Goal: Task Accomplishment & Management: Use online tool/utility

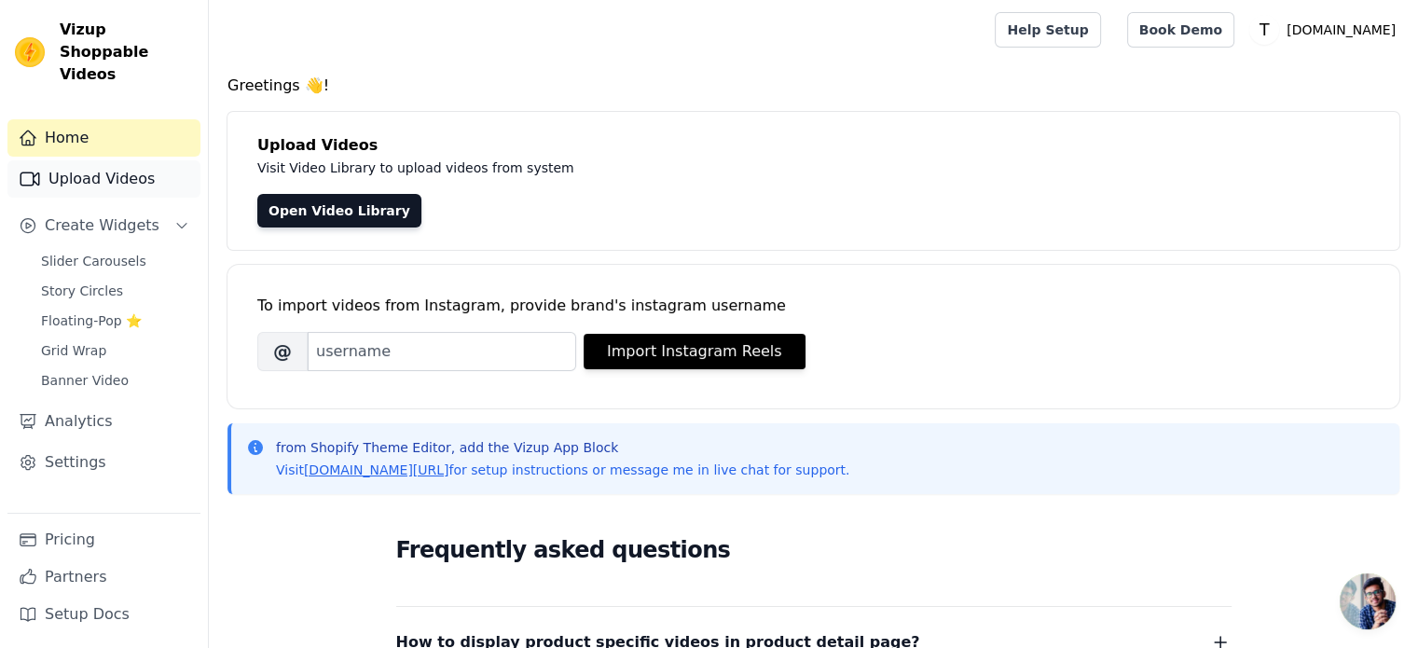
click at [86, 160] on link "Upload Videos" at bounding box center [103, 178] width 193 height 37
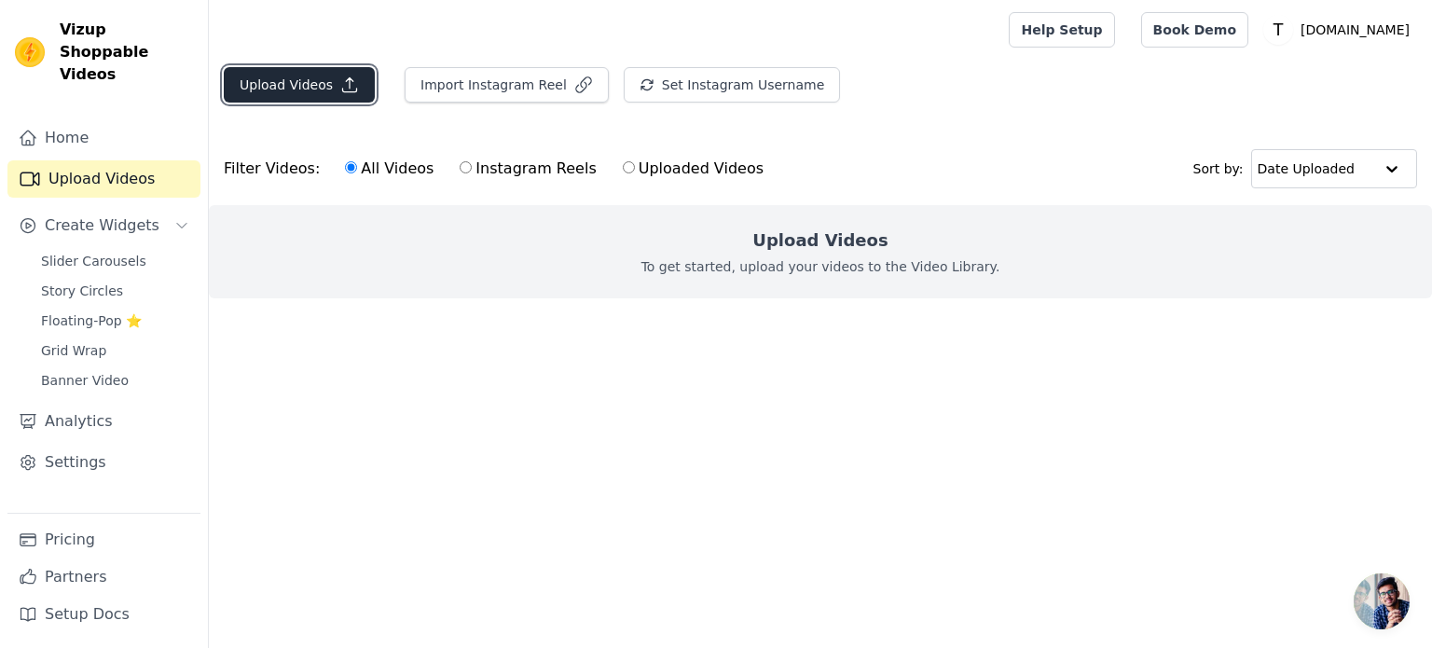
click at [287, 74] on button "Upload Videos" at bounding box center [299, 84] width 151 height 35
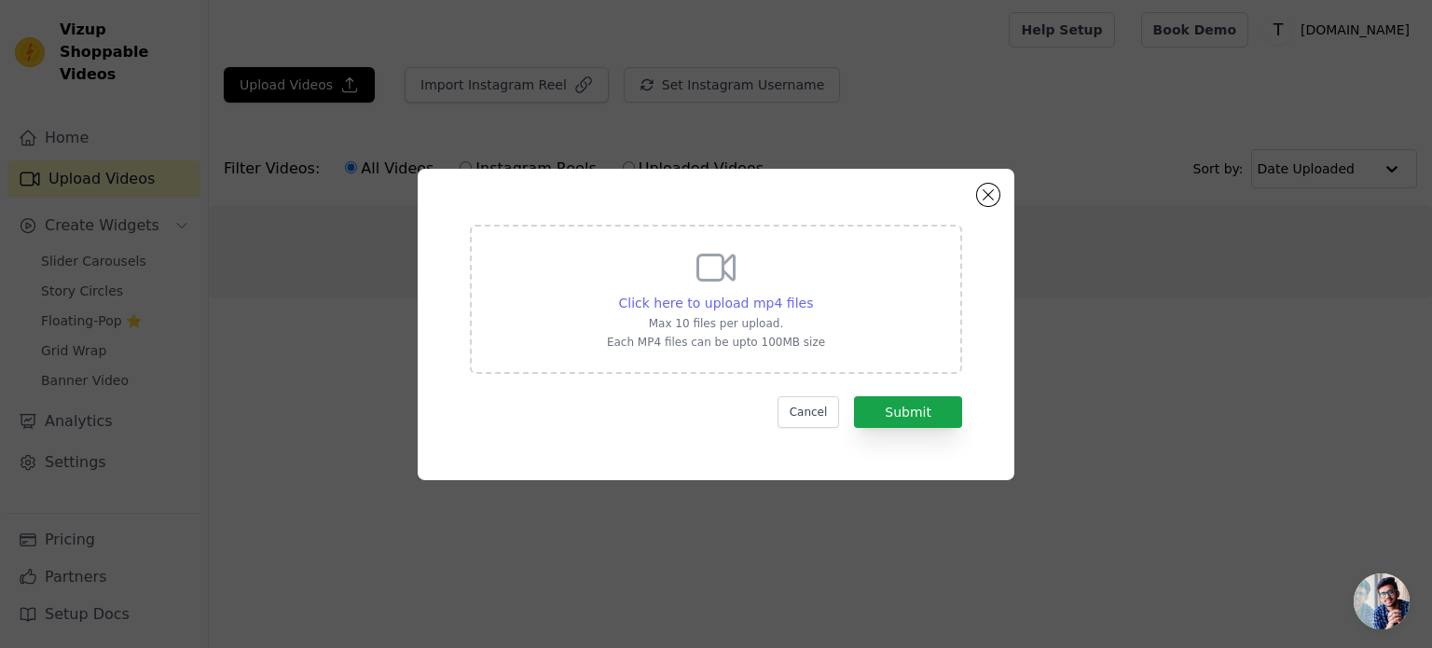
click at [760, 299] on span "Click here to upload mp4 files" at bounding box center [716, 303] width 195 height 15
click at [812, 294] on input "Click here to upload mp4 files Max 10 files per upload. Each MP4 files can be u…" at bounding box center [812, 293] width 1 height 1
type input "C:\fakepath\Table tennis players NEED this🏓 #tabletennis.mp4"
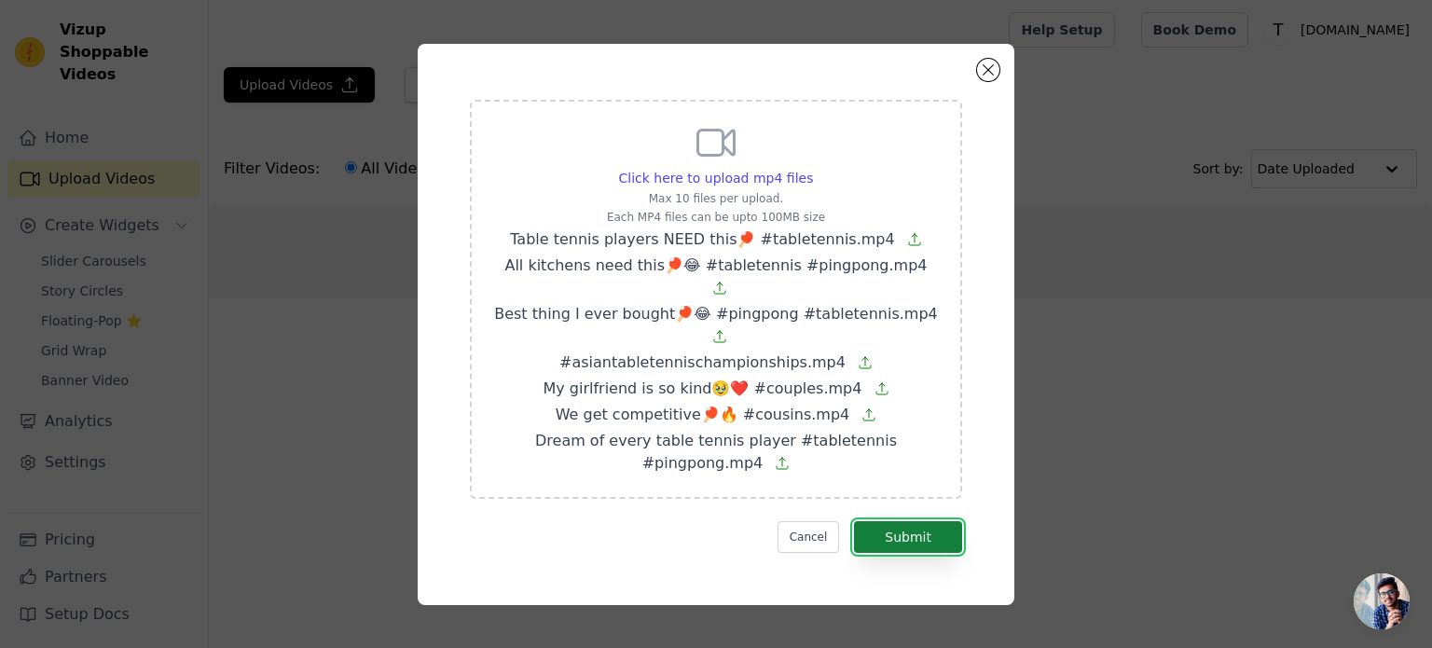
click at [932, 521] on button "Submit" at bounding box center [908, 537] width 108 height 32
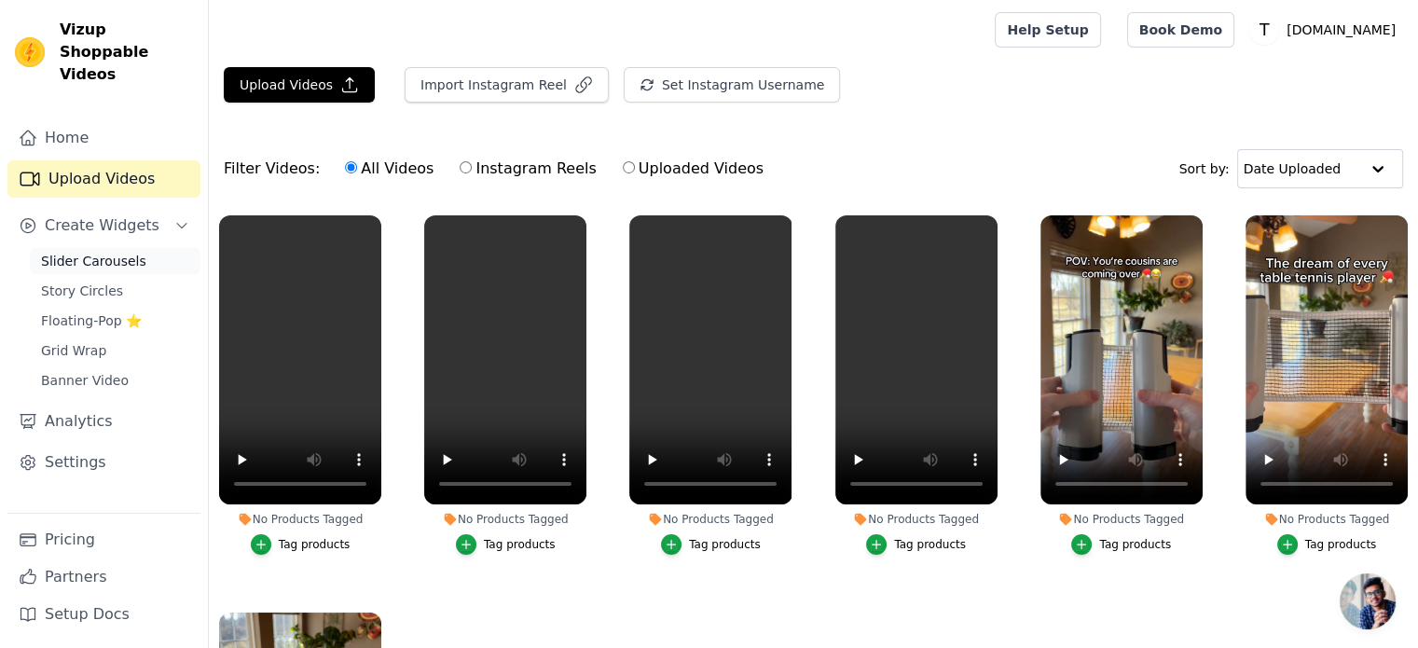
click at [83, 252] on span "Slider Carousels" at bounding box center [93, 261] width 105 height 19
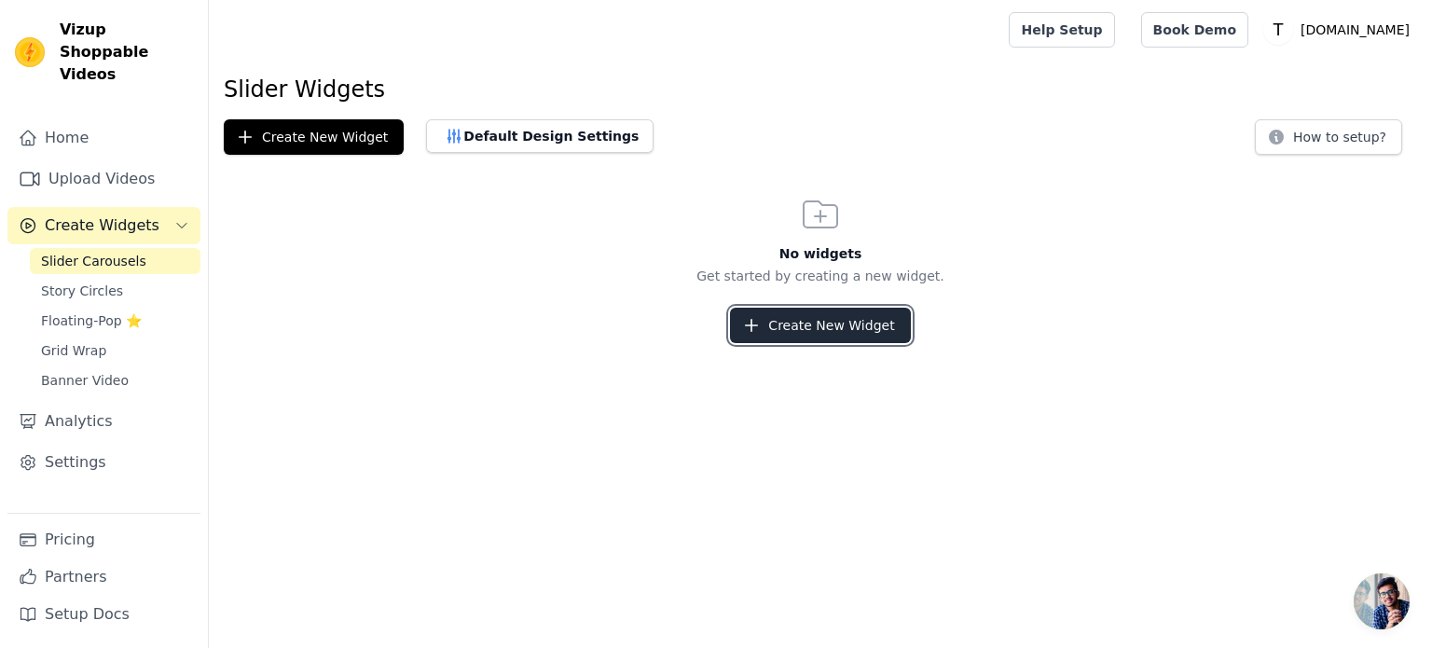
click at [878, 314] on button "Create New Widget" at bounding box center [820, 325] width 180 height 35
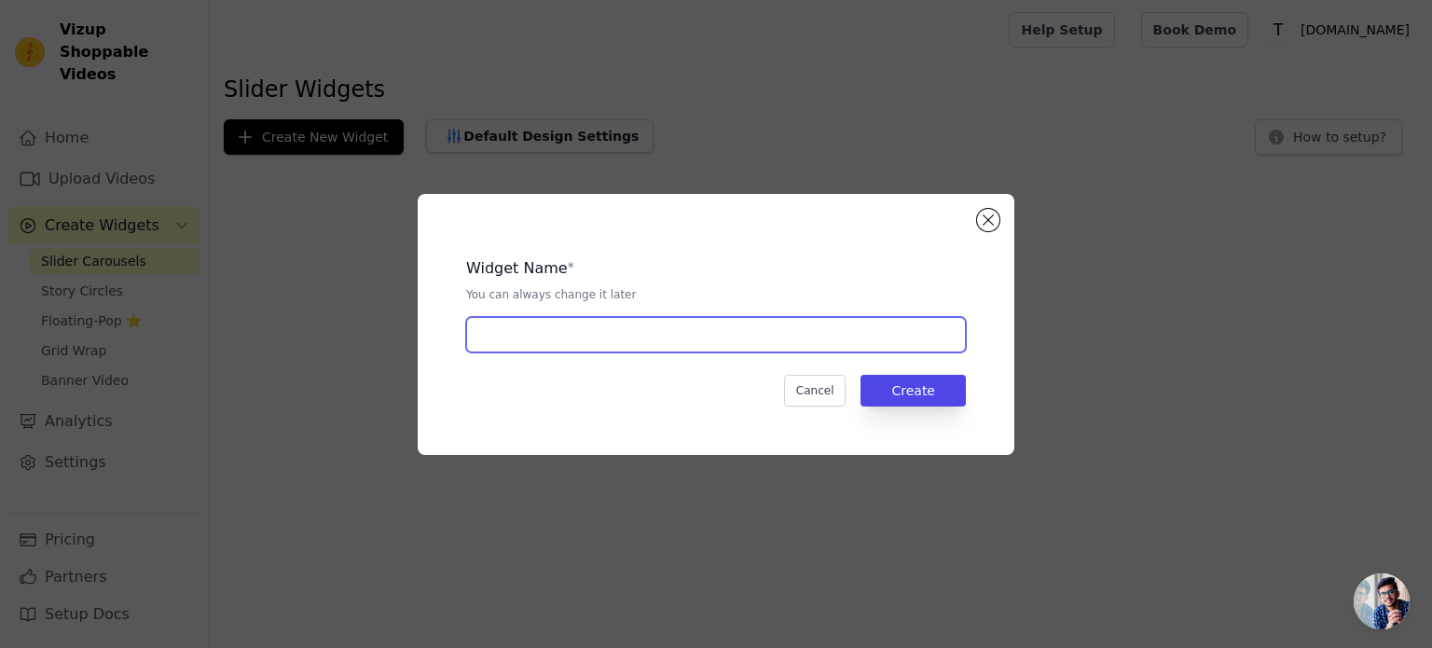
click at [575, 343] on input "text" at bounding box center [716, 334] width 500 height 35
type input "tt set"
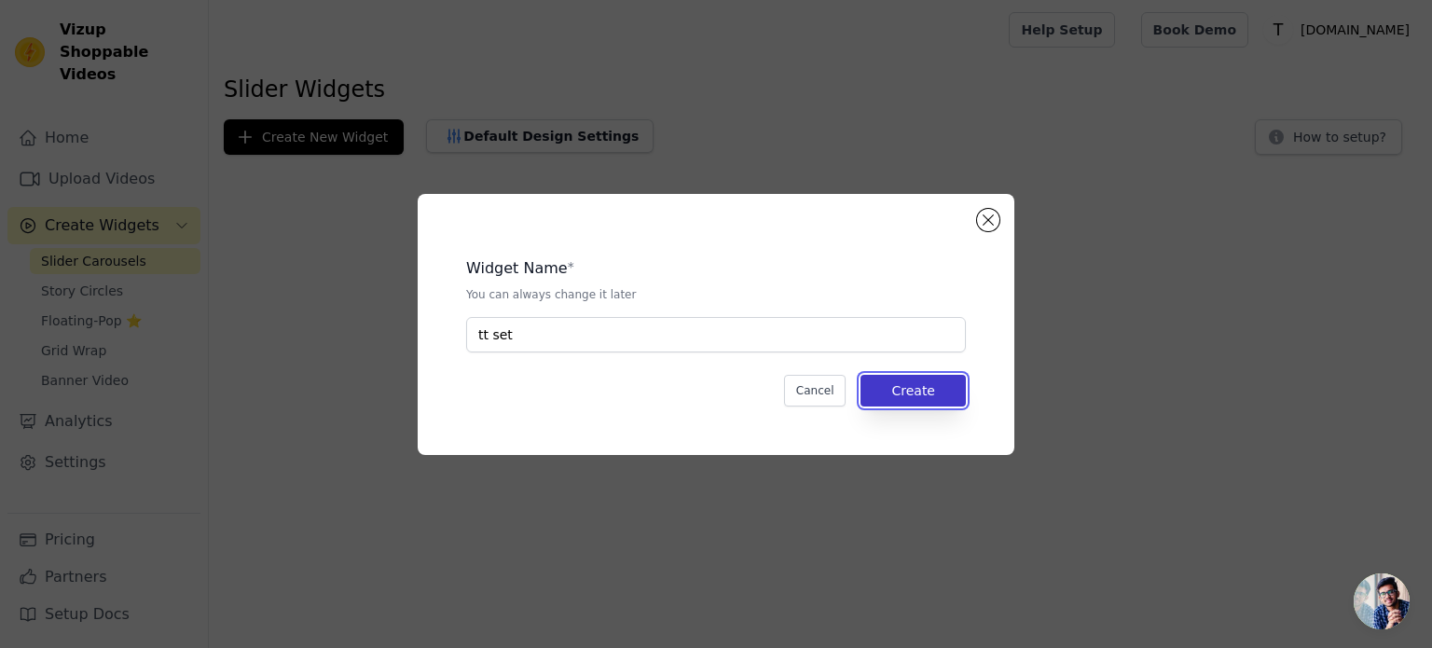
click at [936, 394] on button "Create" at bounding box center [912, 391] width 105 height 32
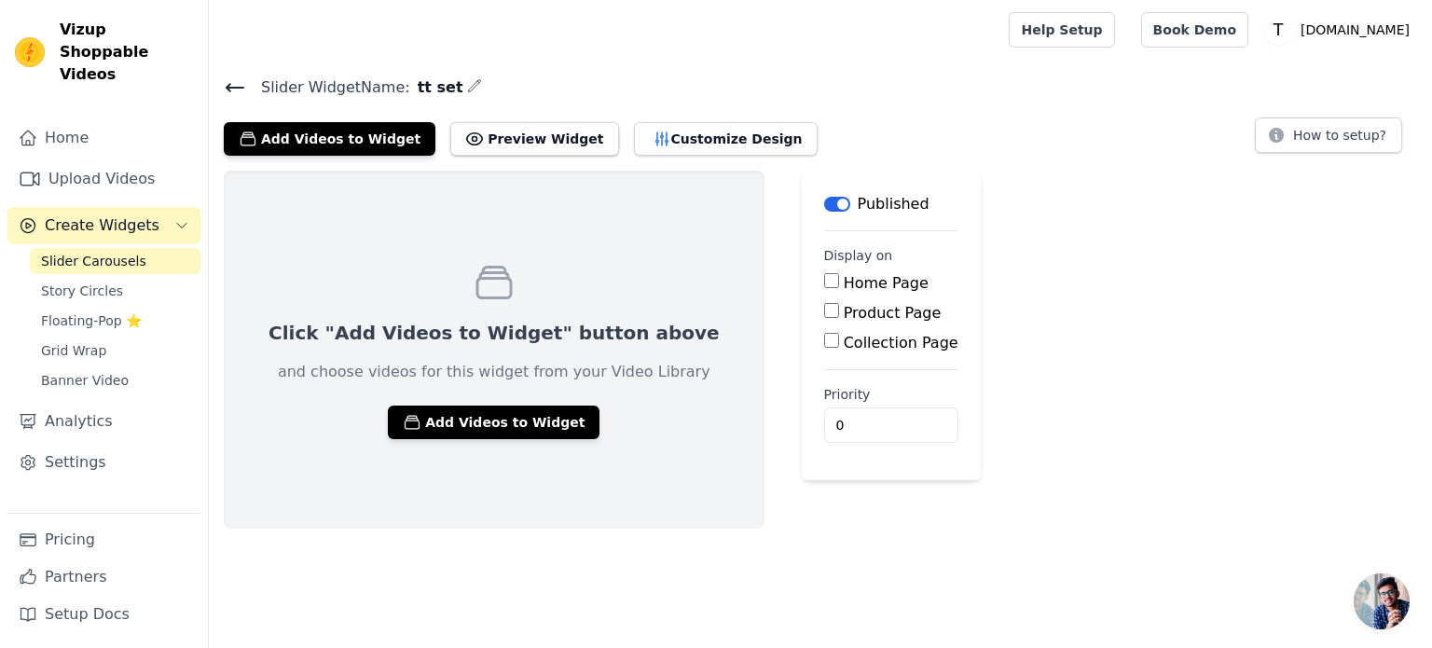
click at [844, 304] on label "Product Page" at bounding box center [893, 313] width 98 height 18
click at [824, 303] on input "Product Page" at bounding box center [831, 310] width 15 height 15
checkbox input "true"
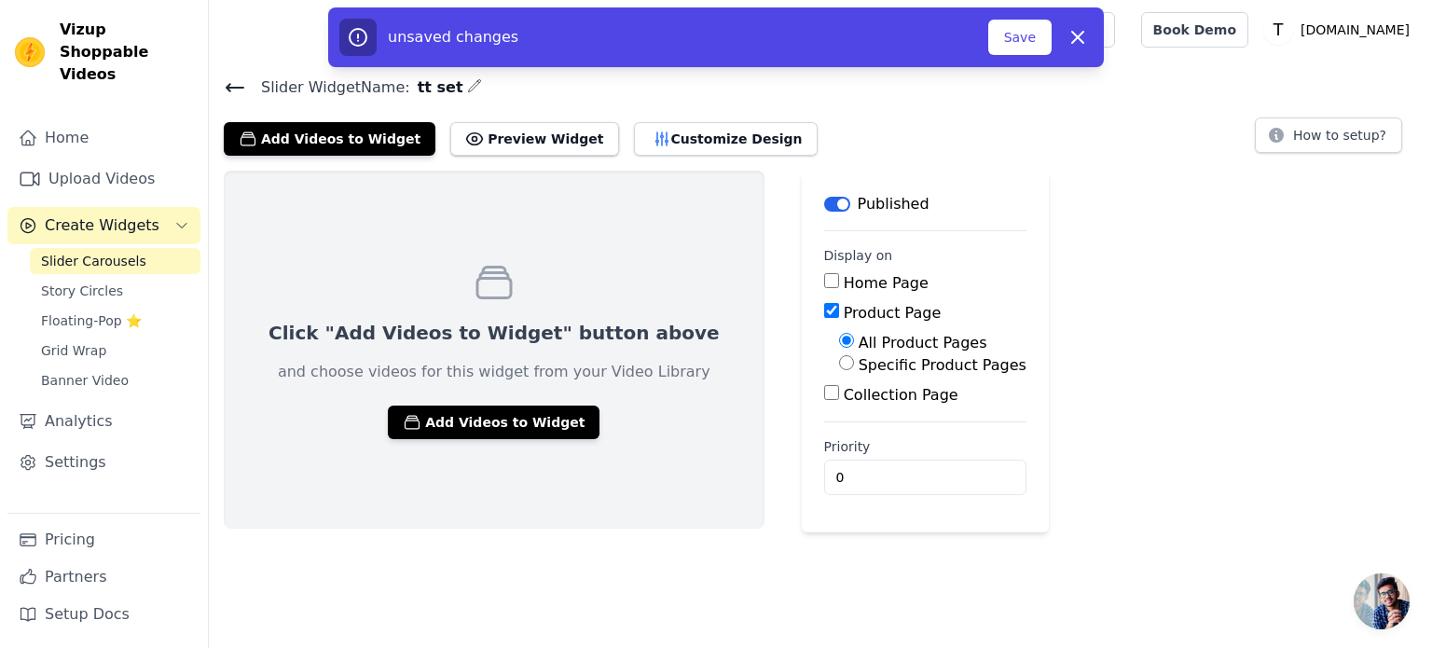
click at [859, 359] on label "Specific Product Pages" at bounding box center [943, 365] width 168 height 18
click at [839, 359] on input "Specific Product Pages" at bounding box center [846, 362] width 15 height 15
radio input "true"
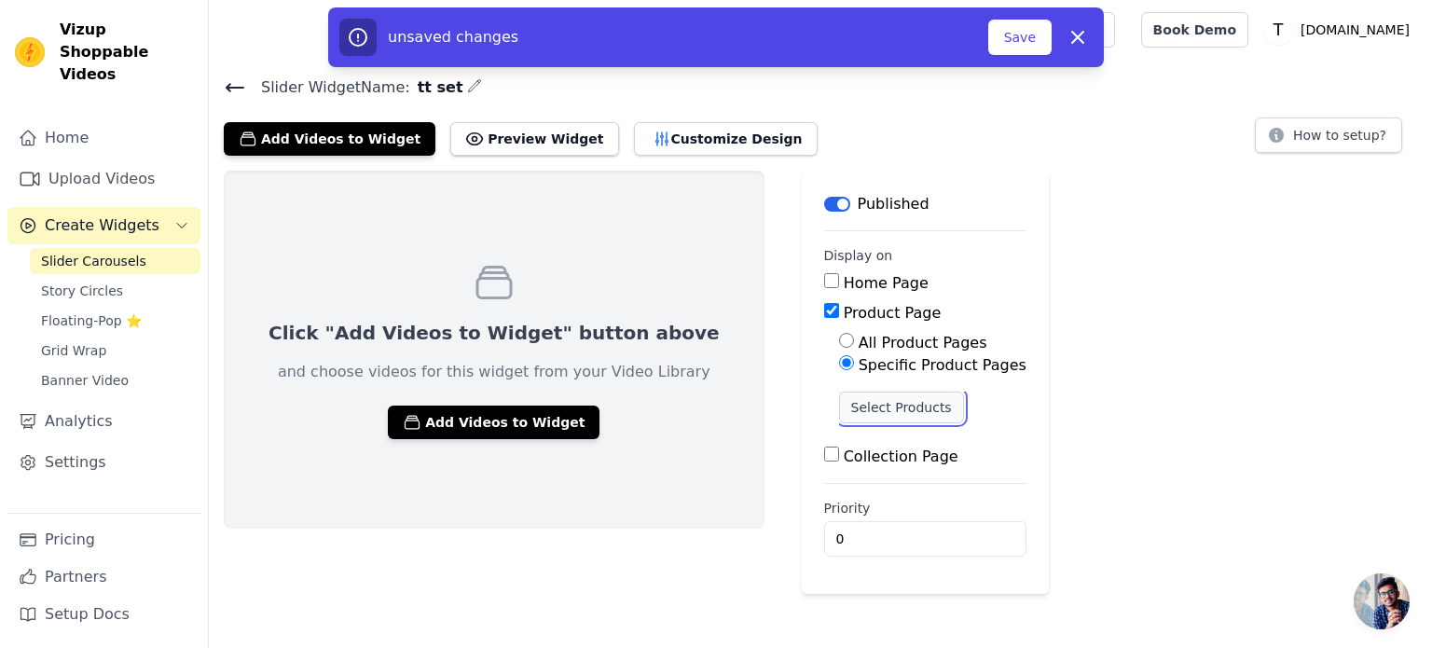
click at [839, 404] on button "Select Products" at bounding box center [901, 408] width 125 height 32
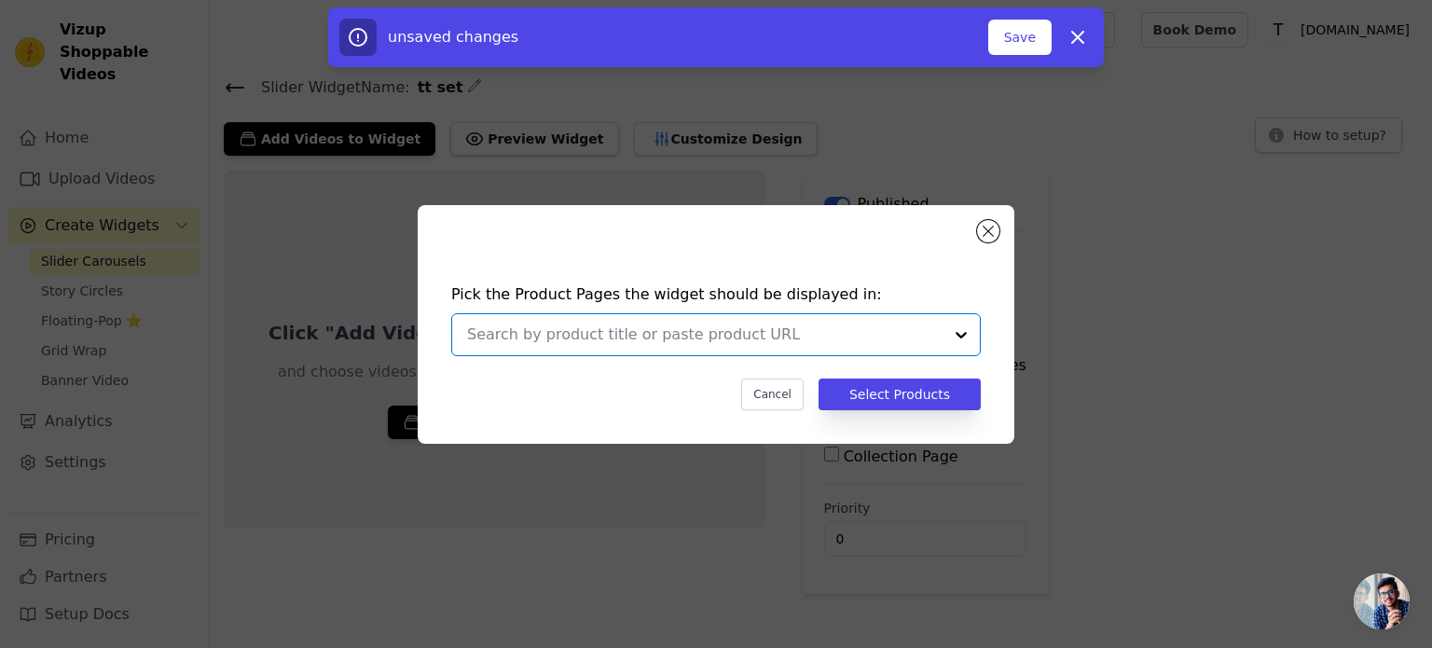
click at [689, 342] on input "text" at bounding box center [704, 334] width 475 height 22
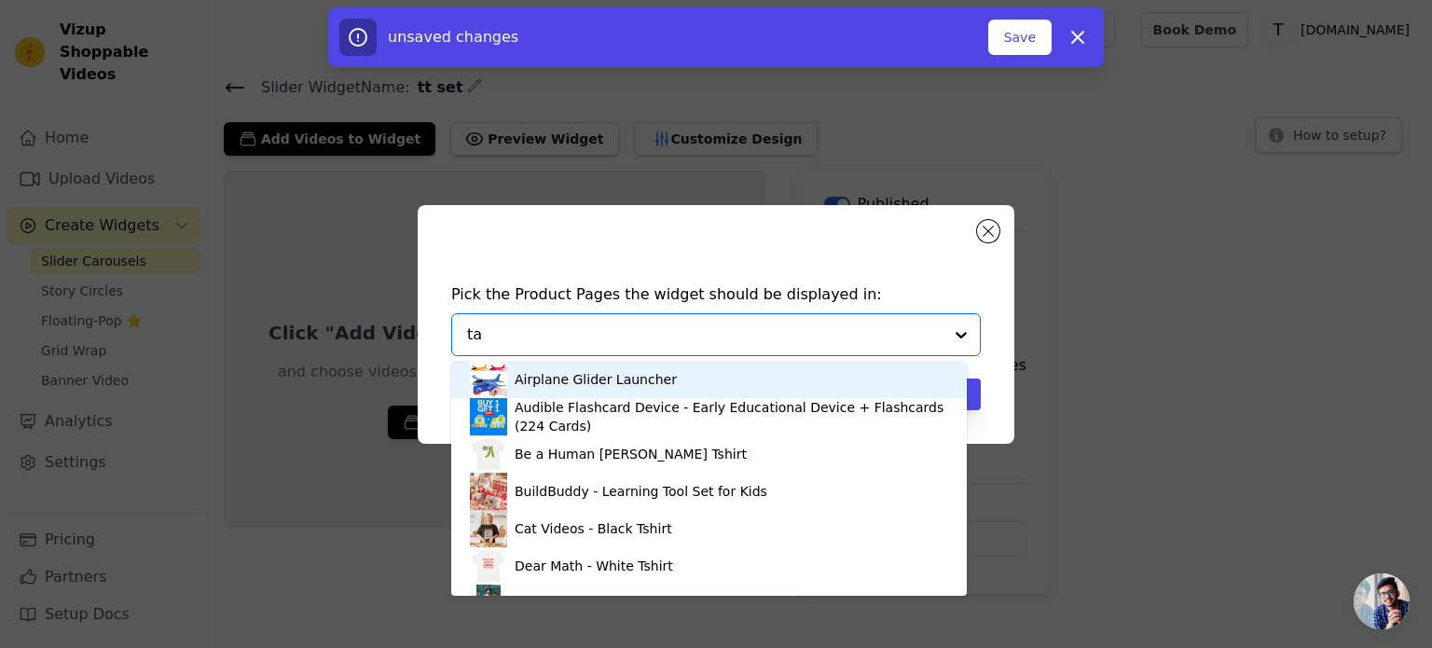
type input "tab"
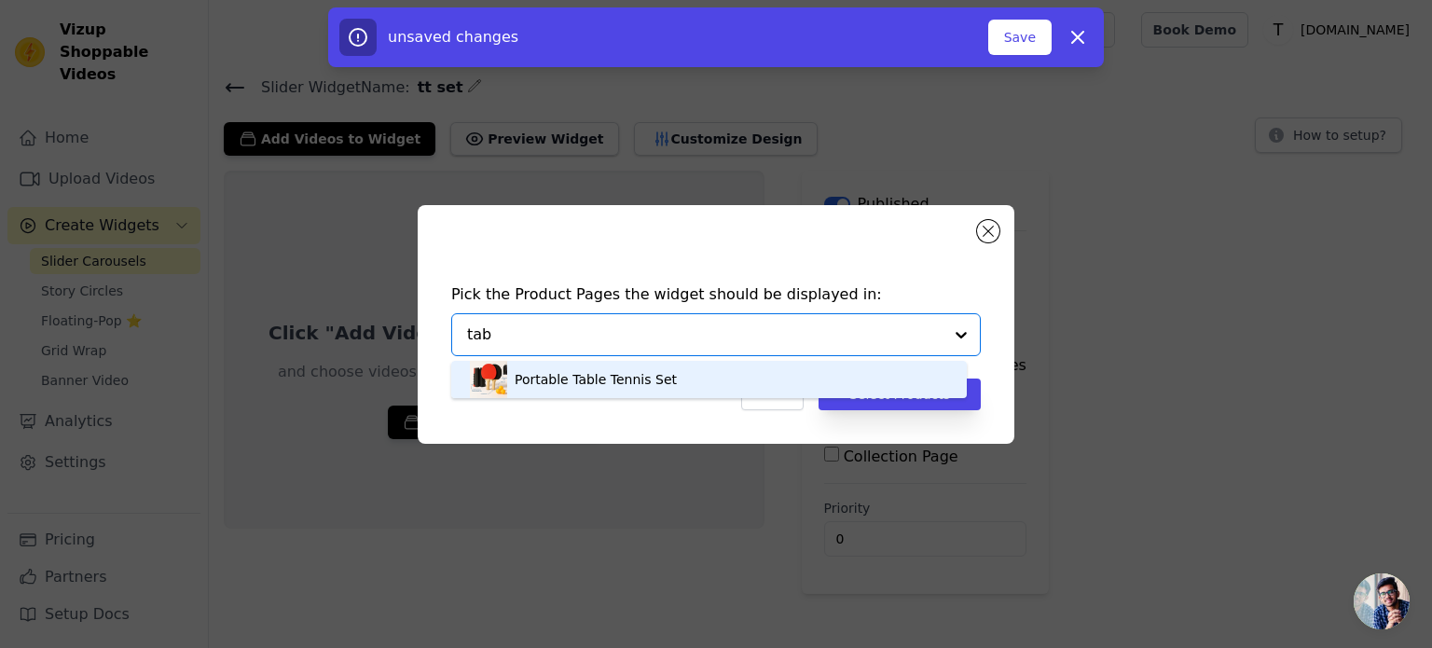
click at [615, 383] on div "Portable Table Tennis Set" at bounding box center [596, 379] width 162 height 19
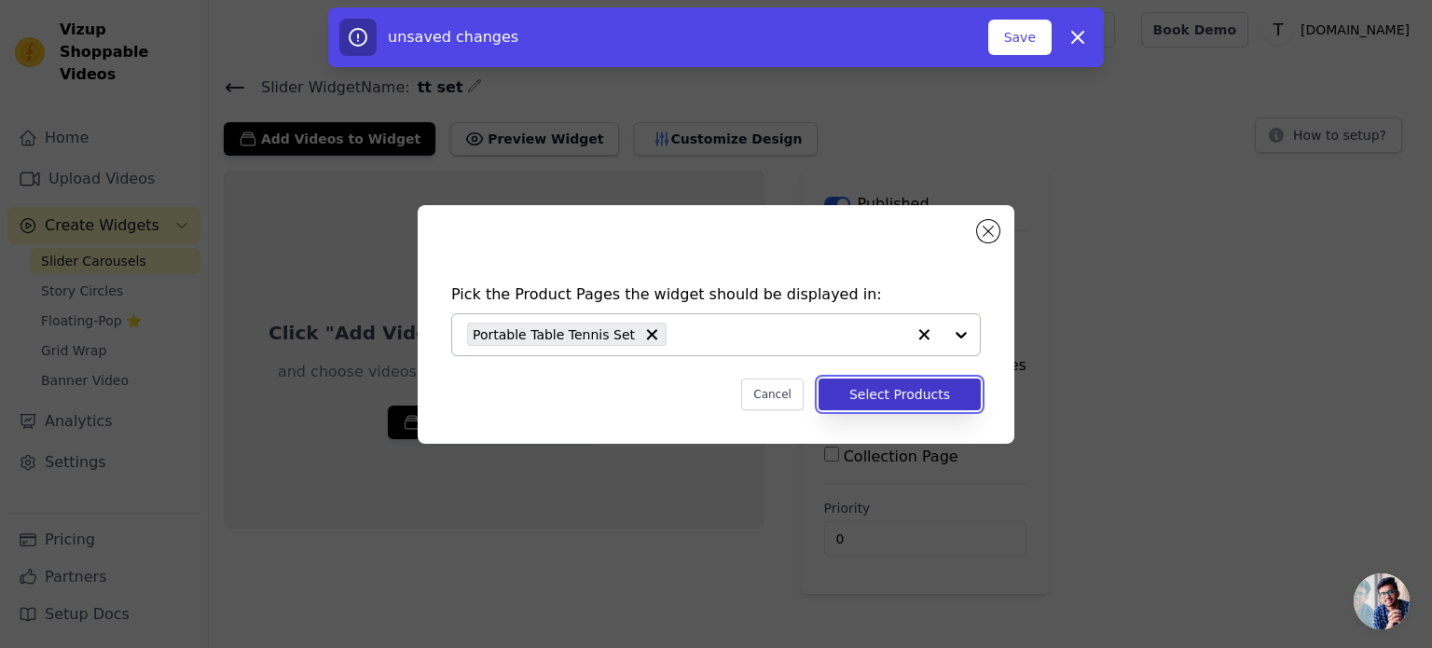
click at [861, 394] on button "Select Products" at bounding box center [899, 394] width 162 height 32
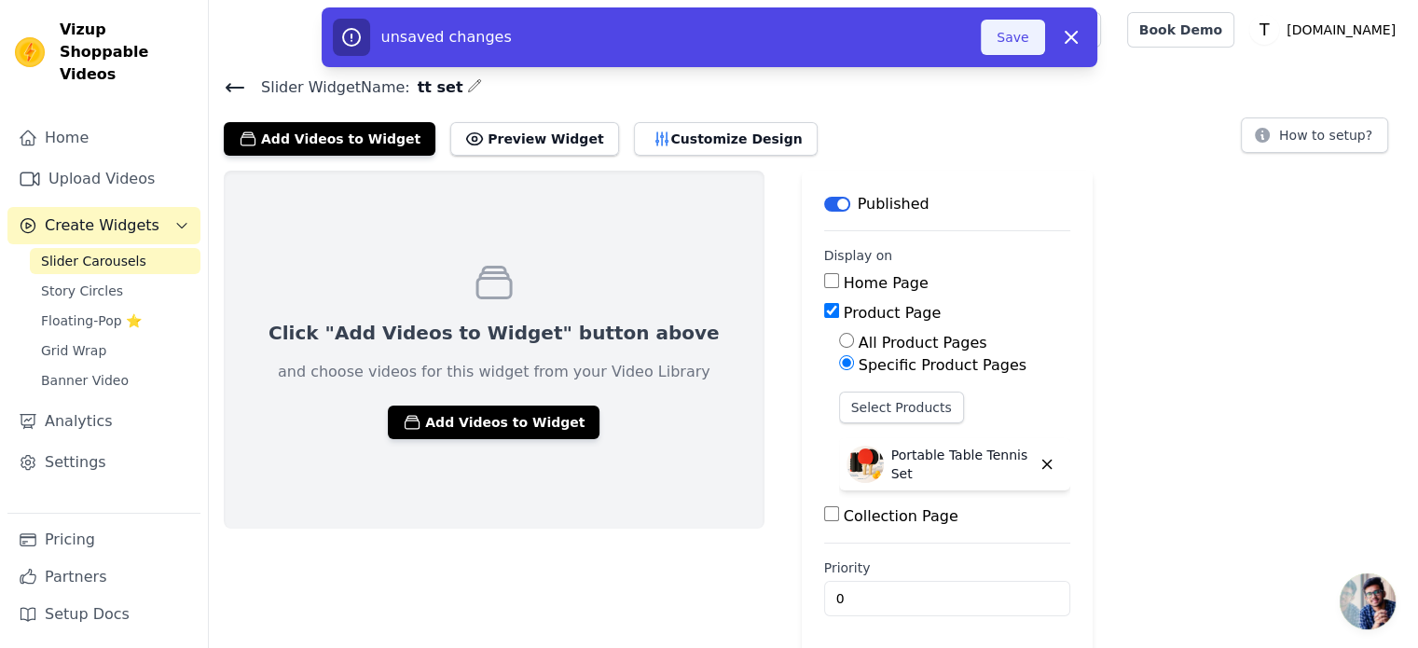
click at [1012, 37] on button "Save" at bounding box center [1012, 37] width 63 height 35
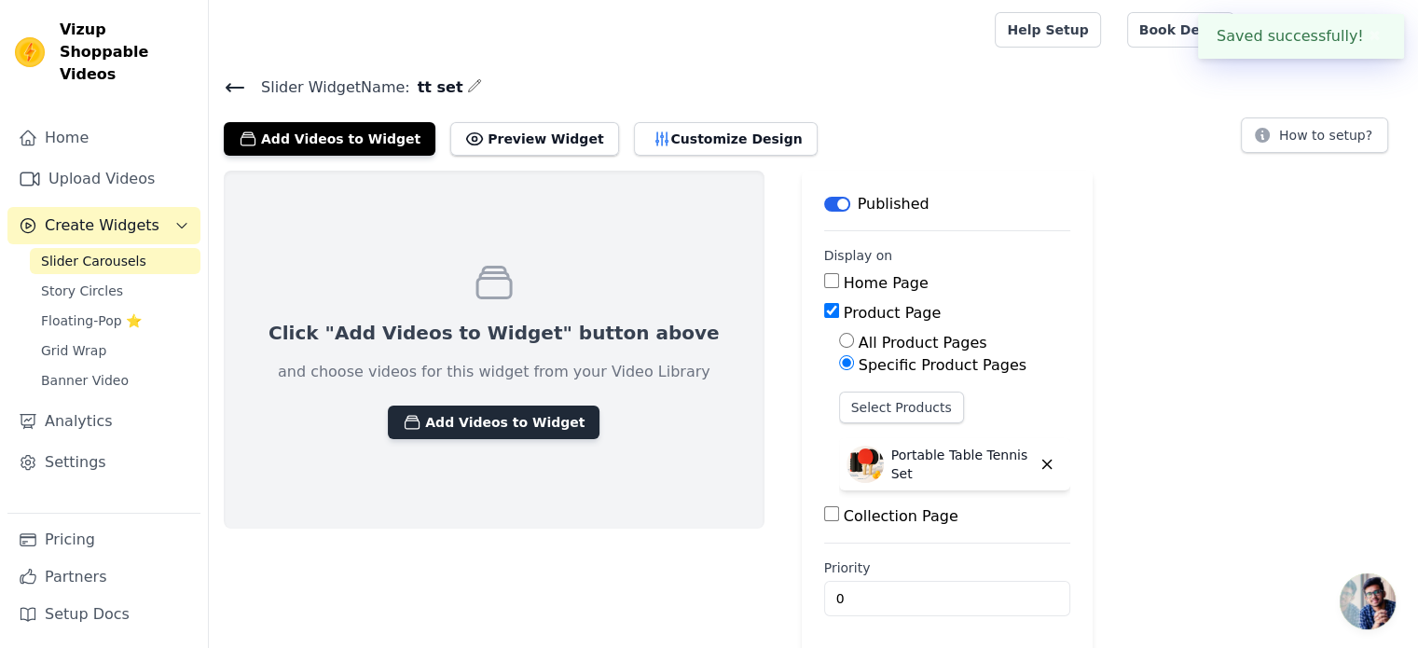
click at [465, 418] on button "Add Videos to Widget" at bounding box center [494, 423] width 212 height 34
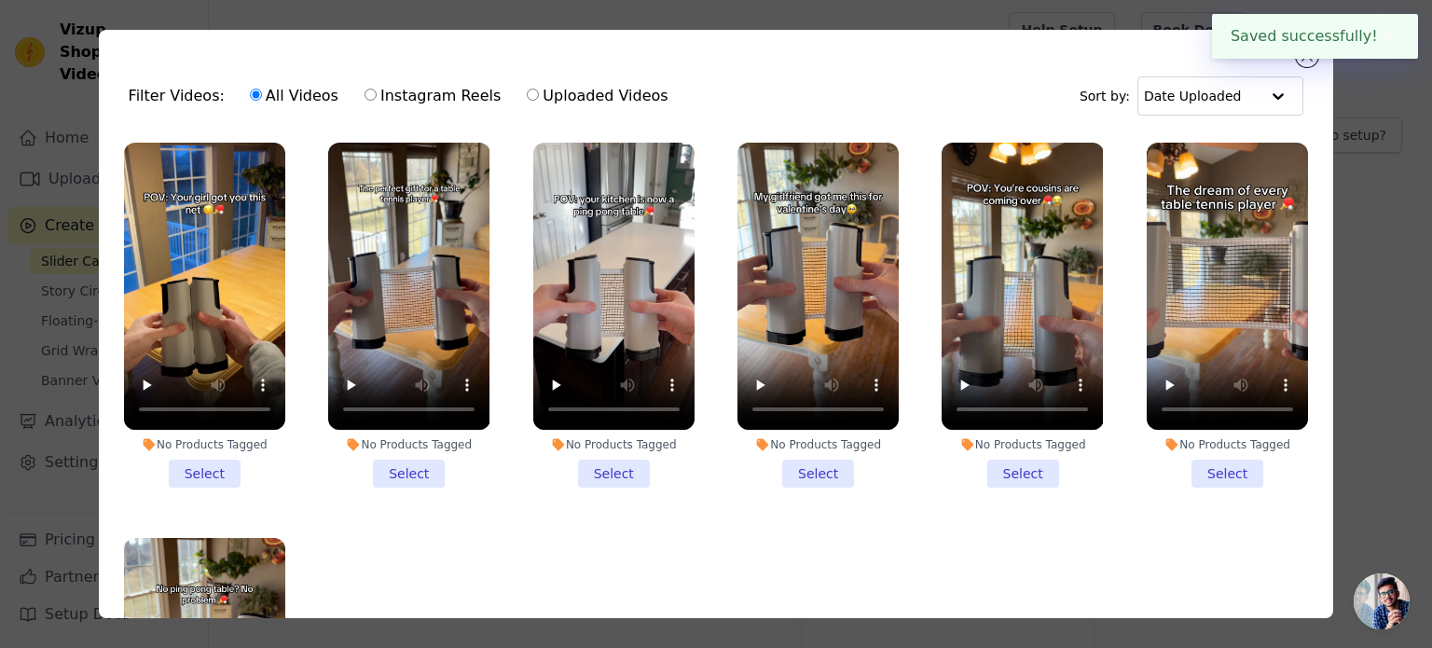
click at [213, 468] on li "No Products Tagged Select" at bounding box center [204, 315] width 161 height 345
click at [0, 0] on input "No Products Tagged Select" at bounding box center [0, 0] width 0 height 0
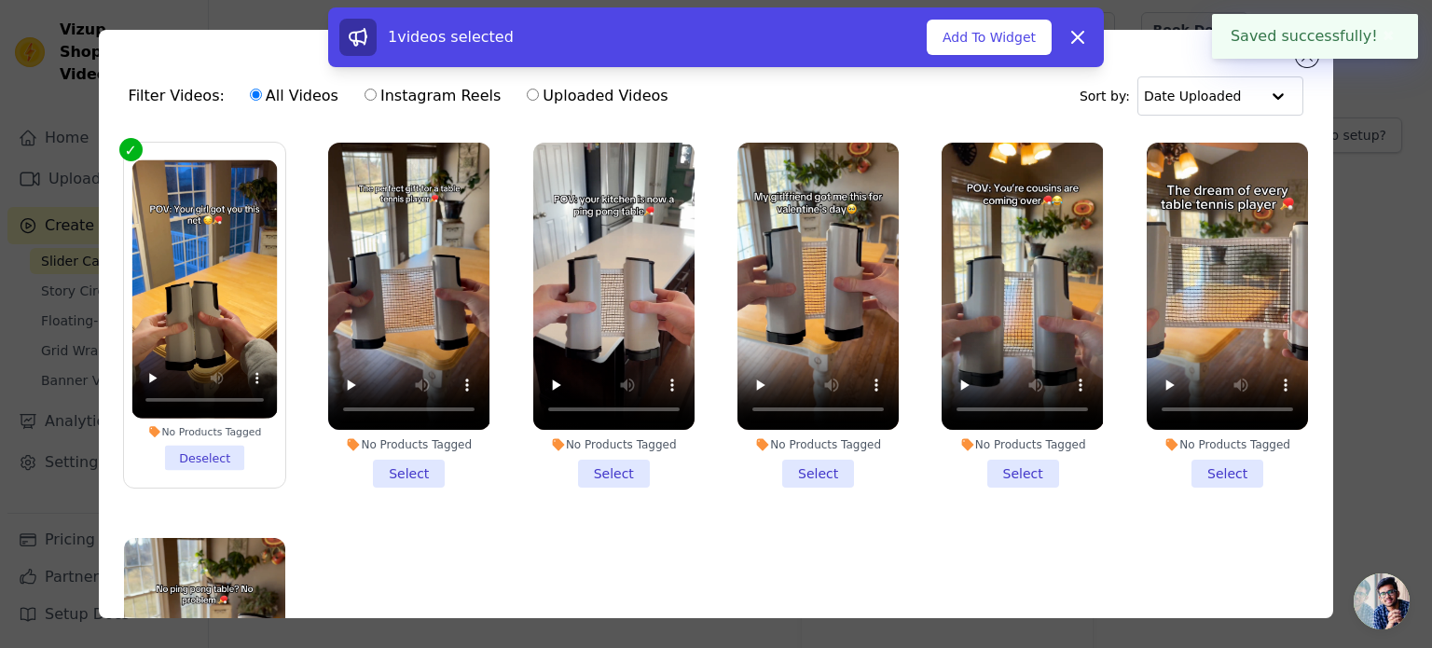
click at [380, 464] on li "No Products Tagged Select" at bounding box center [408, 315] width 161 height 345
click at [0, 0] on input "No Products Tagged Select" at bounding box center [0, 0] width 0 height 0
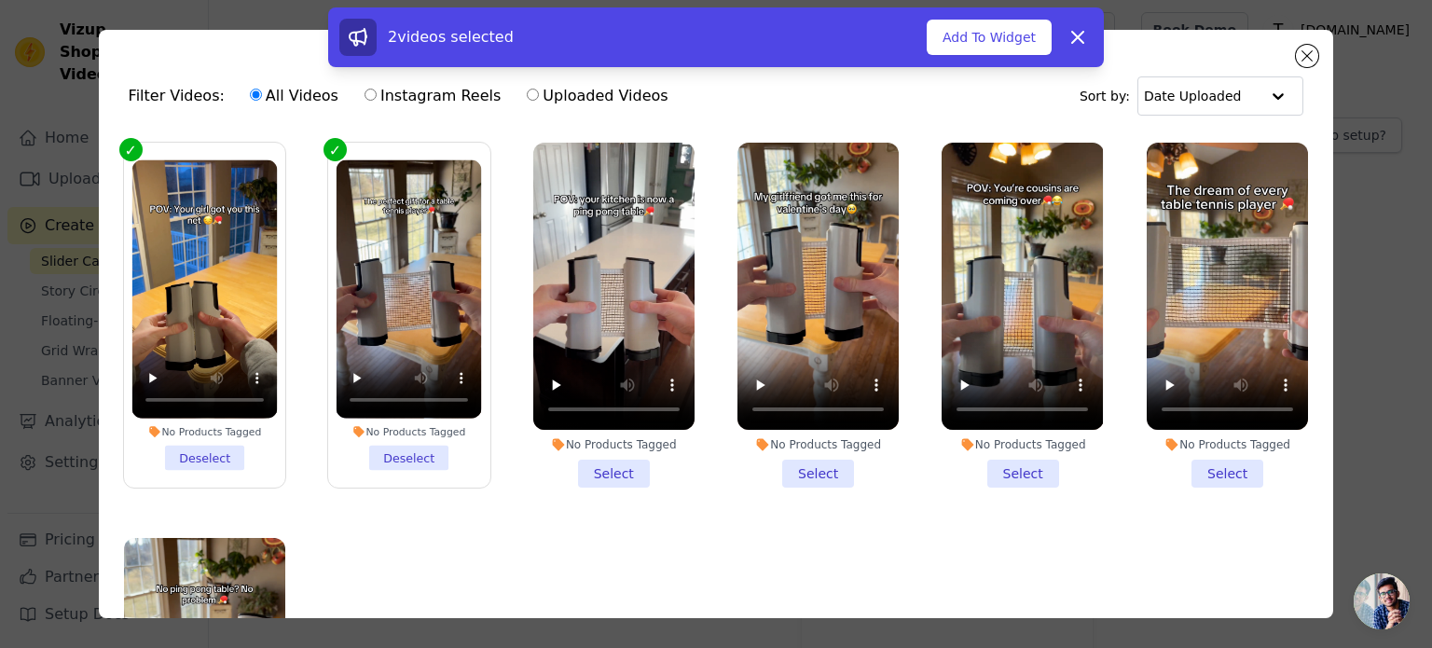
click at [595, 461] on li "No Products Tagged Select" at bounding box center [613, 315] width 161 height 345
click at [0, 0] on input "No Products Tagged Select" at bounding box center [0, 0] width 0 height 0
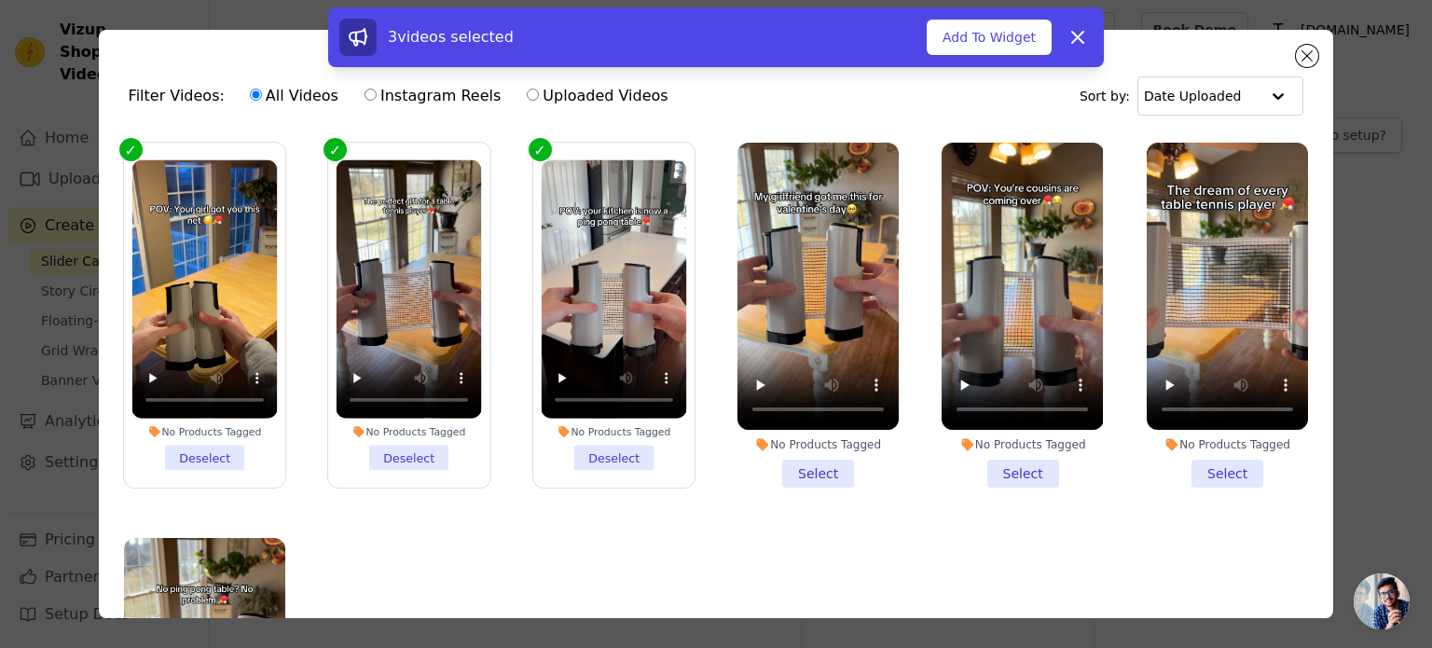
click at [397, 454] on li "No Products Tagged Deselect" at bounding box center [409, 315] width 145 height 310
click at [0, 0] on input "No Products Tagged Deselect" at bounding box center [0, 0] width 0 height 0
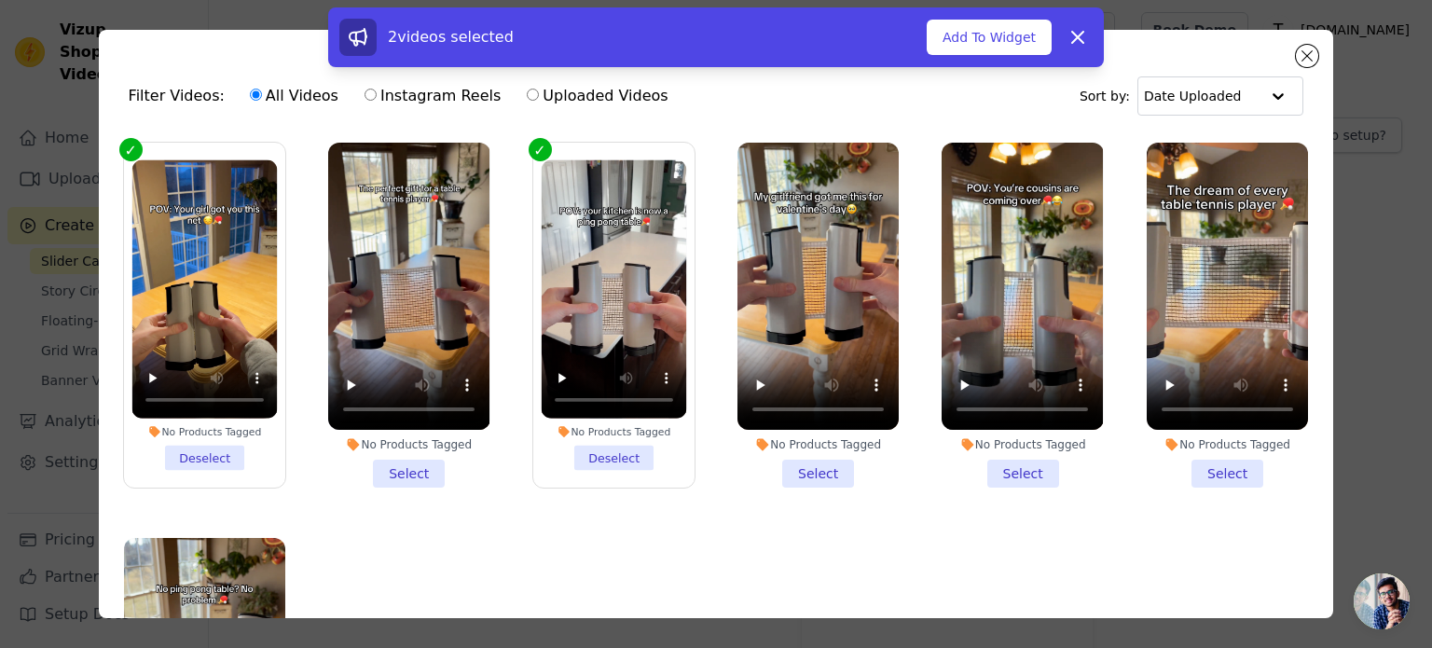
click at [802, 455] on li "No Products Tagged Select" at bounding box center [817, 315] width 161 height 345
click at [0, 0] on input "No Products Tagged Select" at bounding box center [0, 0] width 0 height 0
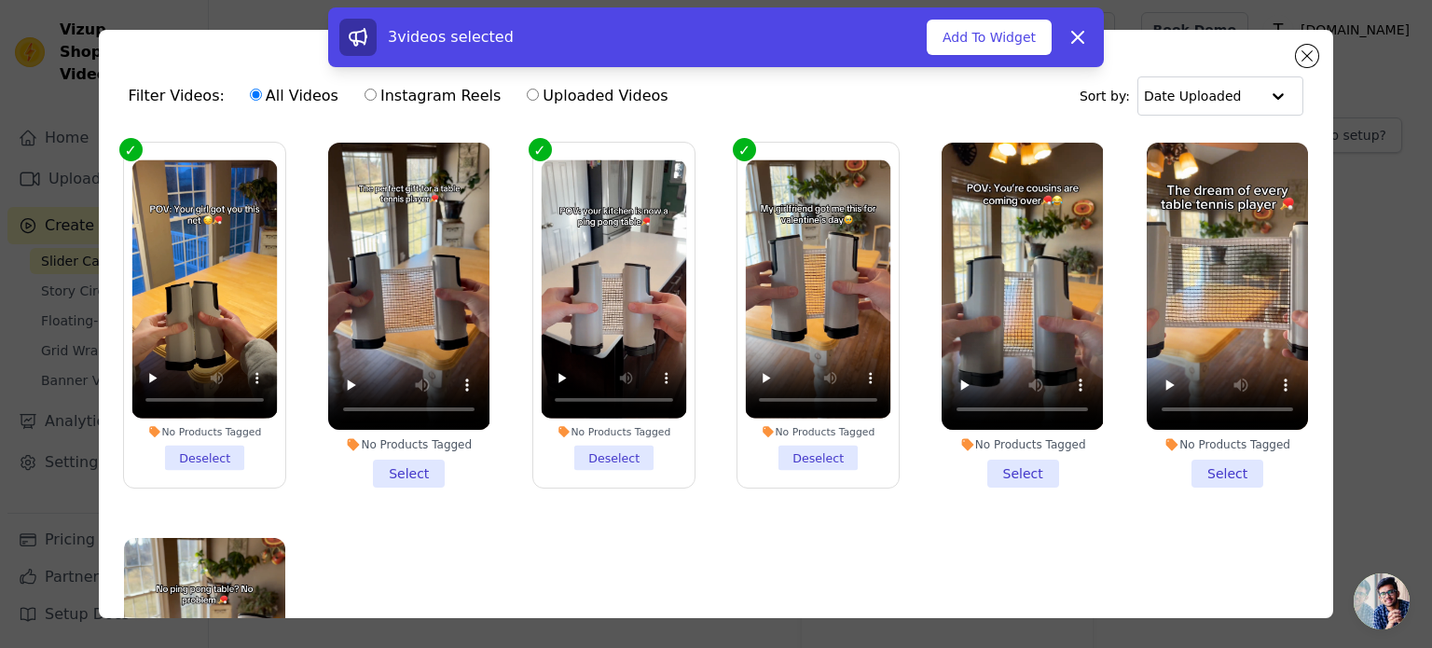
click at [976, 461] on li "No Products Tagged Select" at bounding box center [1022, 315] width 161 height 345
click at [0, 0] on input "No Products Tagged Select" at bounding box center [0, 0] width 0 height 0
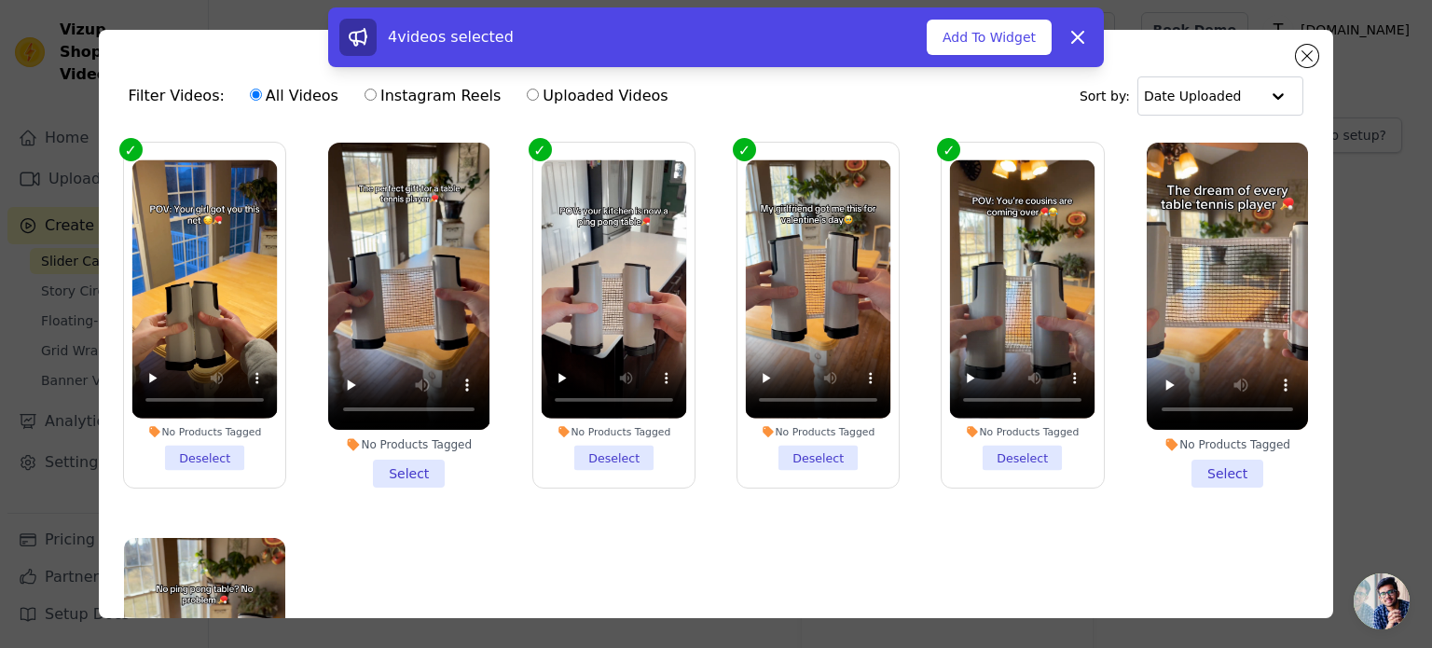
click at [403, 477] on li "No Products Tagged Select" at bounding box center [408, 315] width 161 height 345
click at [0, 0] on input "No Products Tagged Select" at bounding box center [0, 0] width 0 height 0
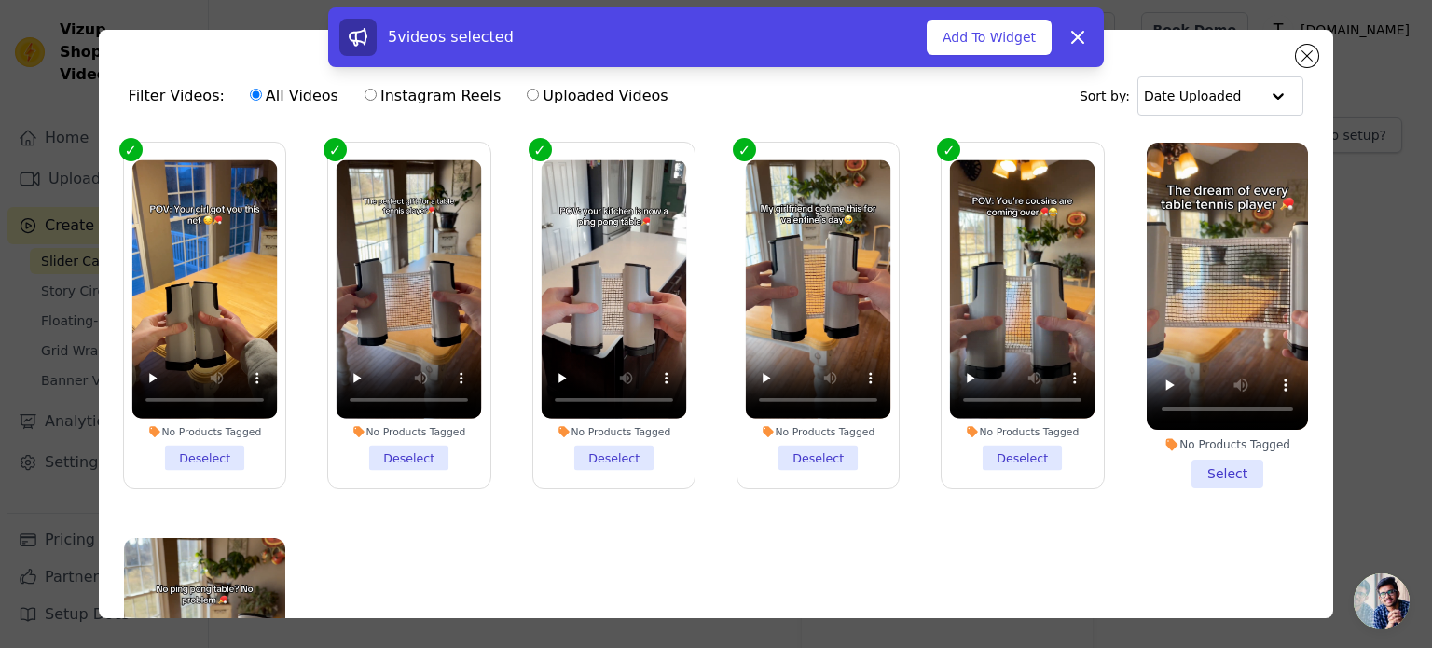
click at [1248, 451] on li "No Products Tagged Select" at bounding box center [1227, 315] width 161 height 345
click at [0, 0] on input "No Products Tagged Select" at bounding box center [0, 0] width 0 height 0
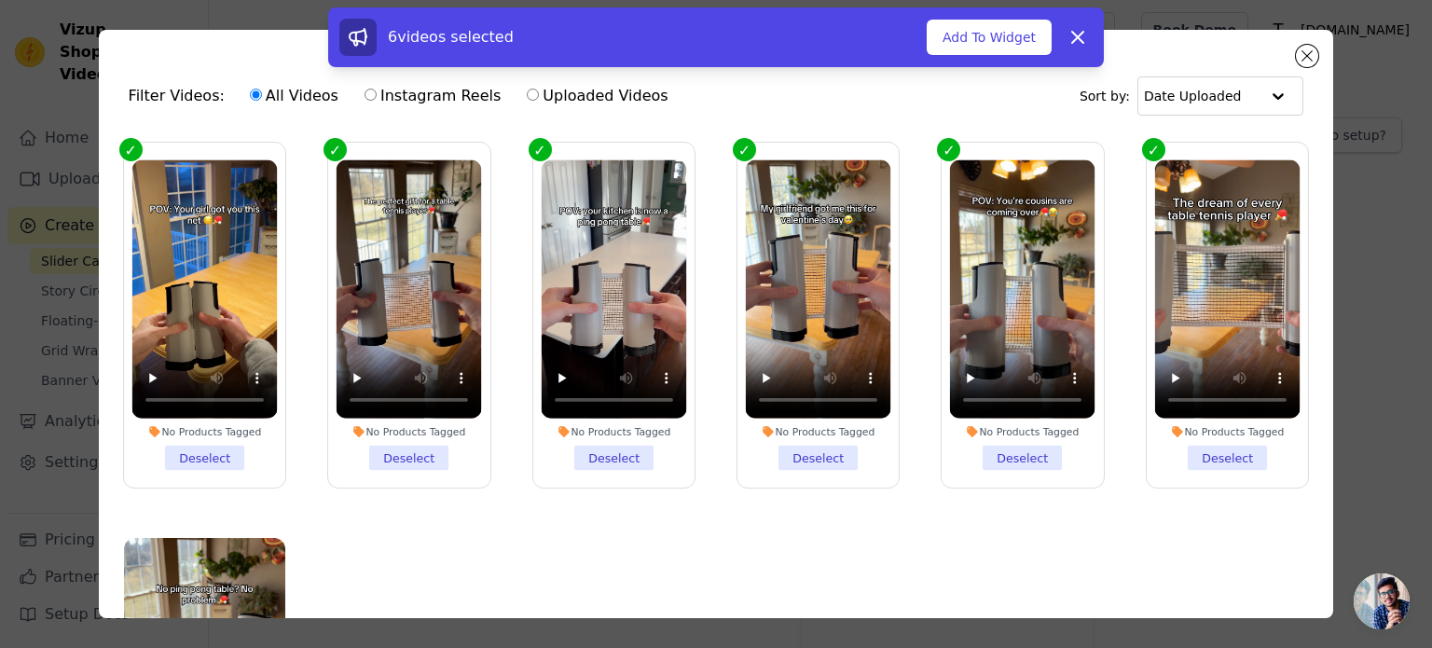
scroll to position [198, 0]
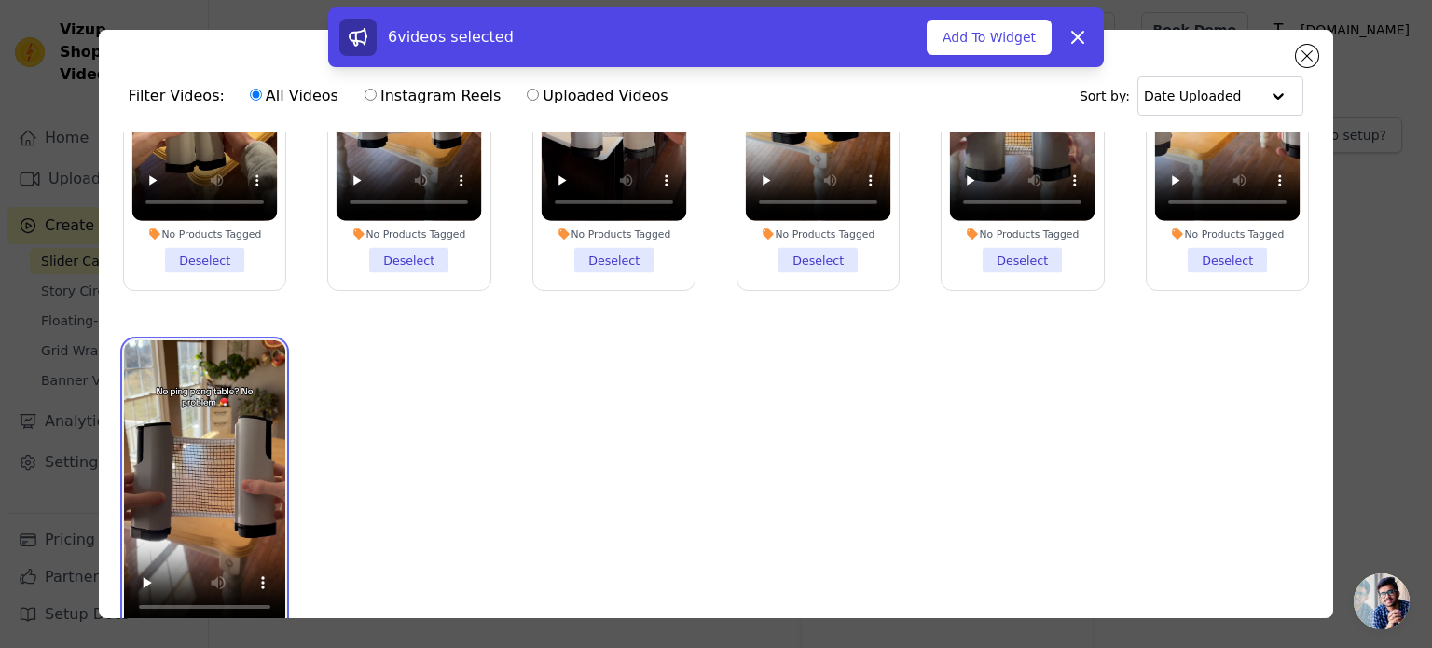
click at [225, 526] on video at bounding box center [204, 483] width 161 height 287
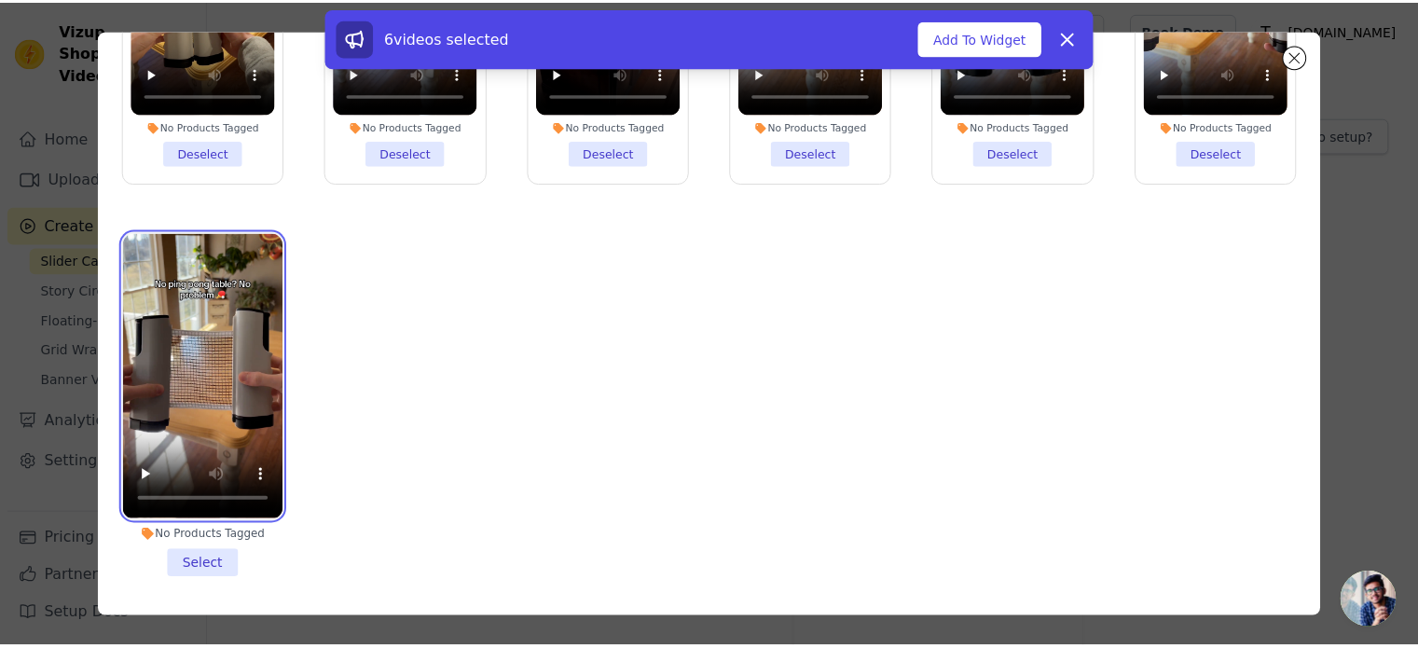
scroll to position [161, 0]
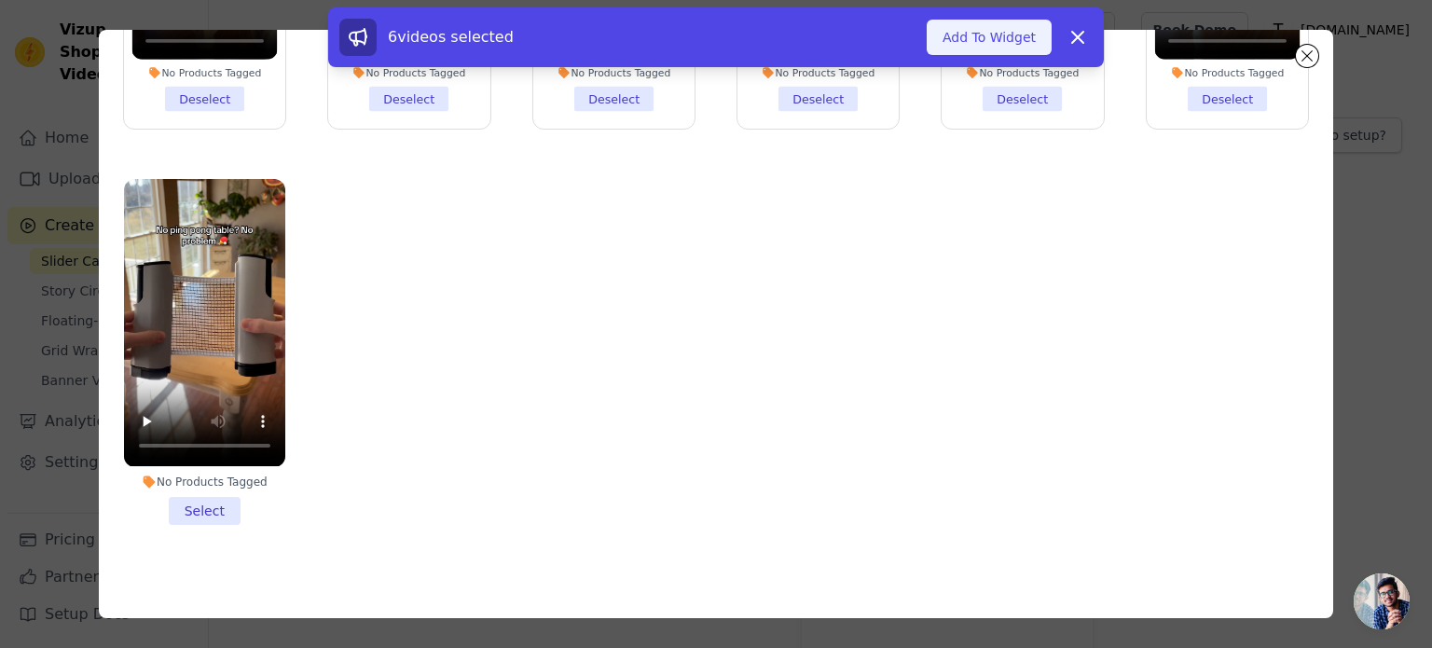
click at [990, 32] on button "Add To Widget" at bounding box center [989, 37] width 125 height 35
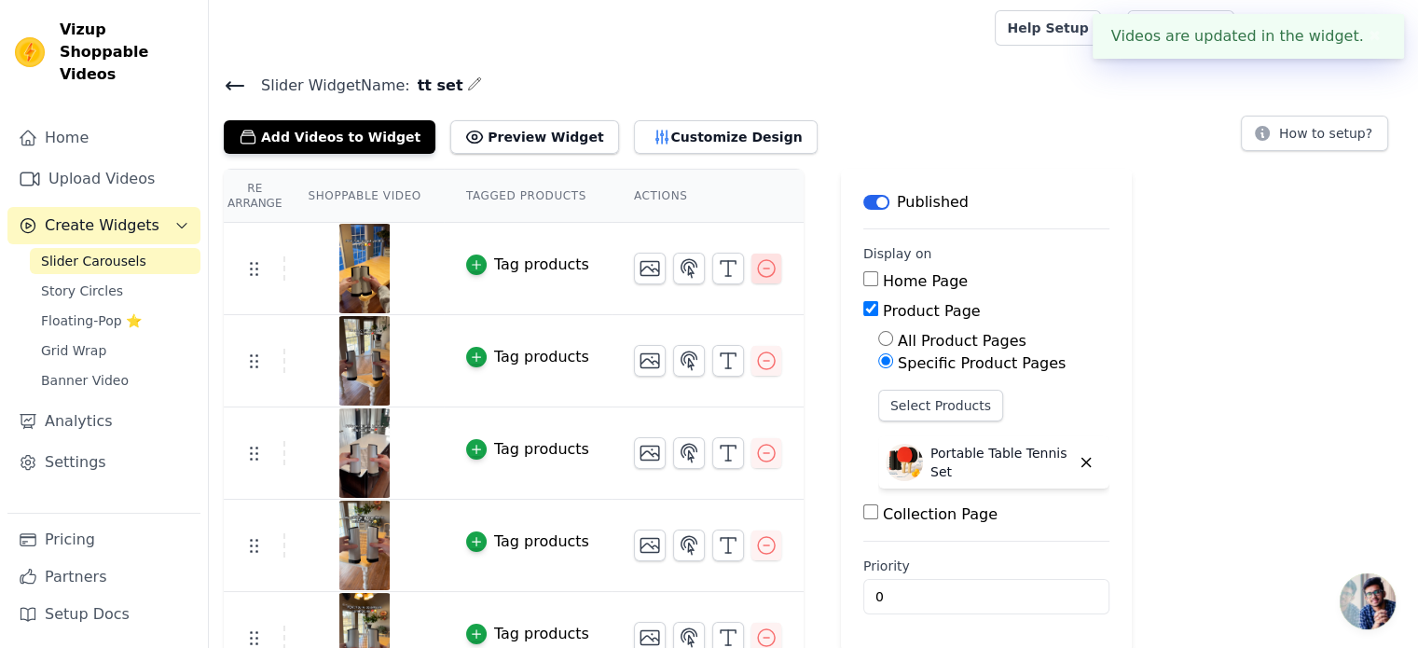
scroll to position [0, 0]
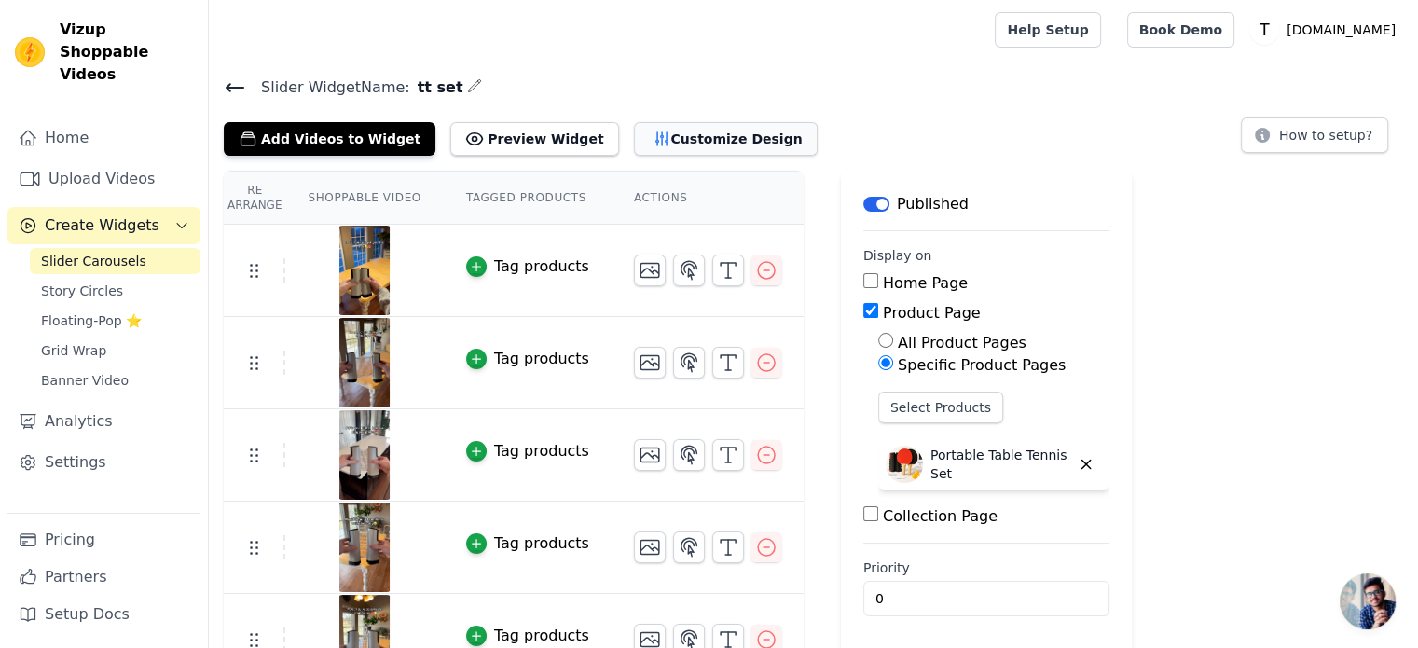
click at [644, 144] on button "Customize Design" at bounding box center [726, 139] width 184 height 34
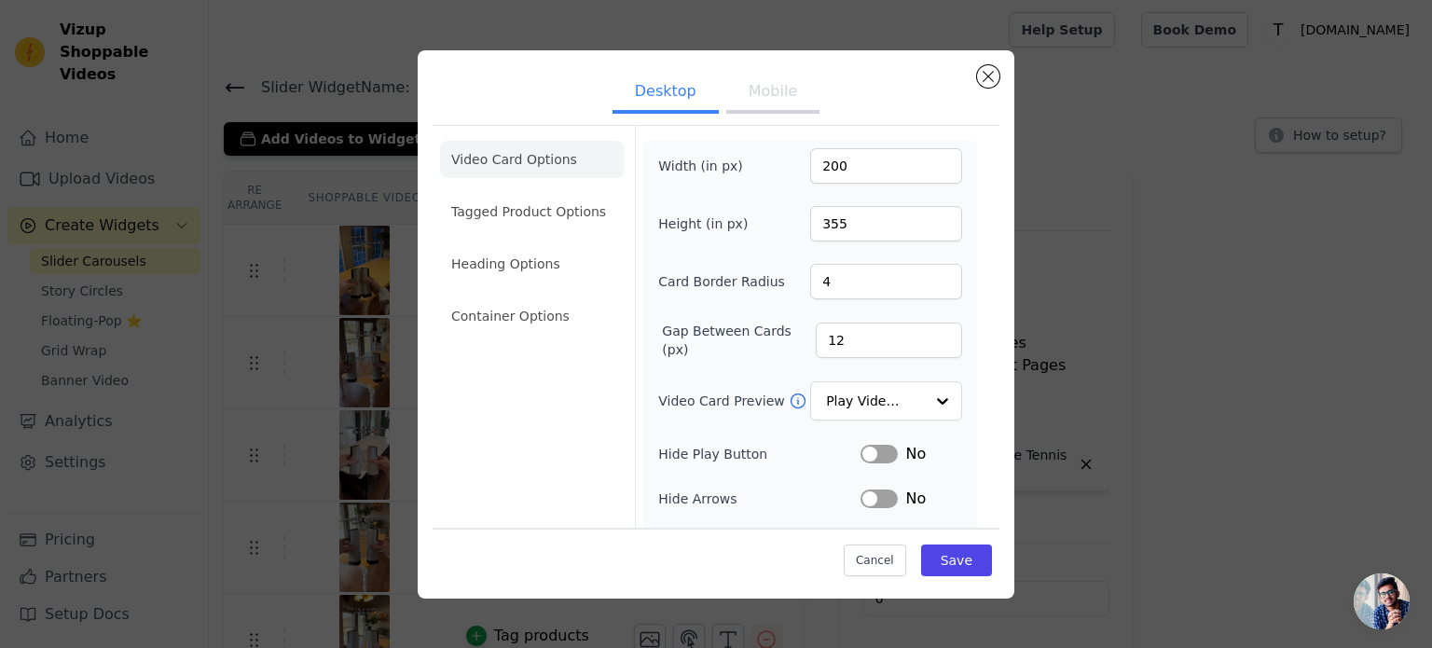
click at [765, 94] on button "Mobile" at bounding box center [772, 93] width 93 height 41
click at [529, 206] on li "Tagged Product Options" at bounding box center [532, 211] width 184 height 37
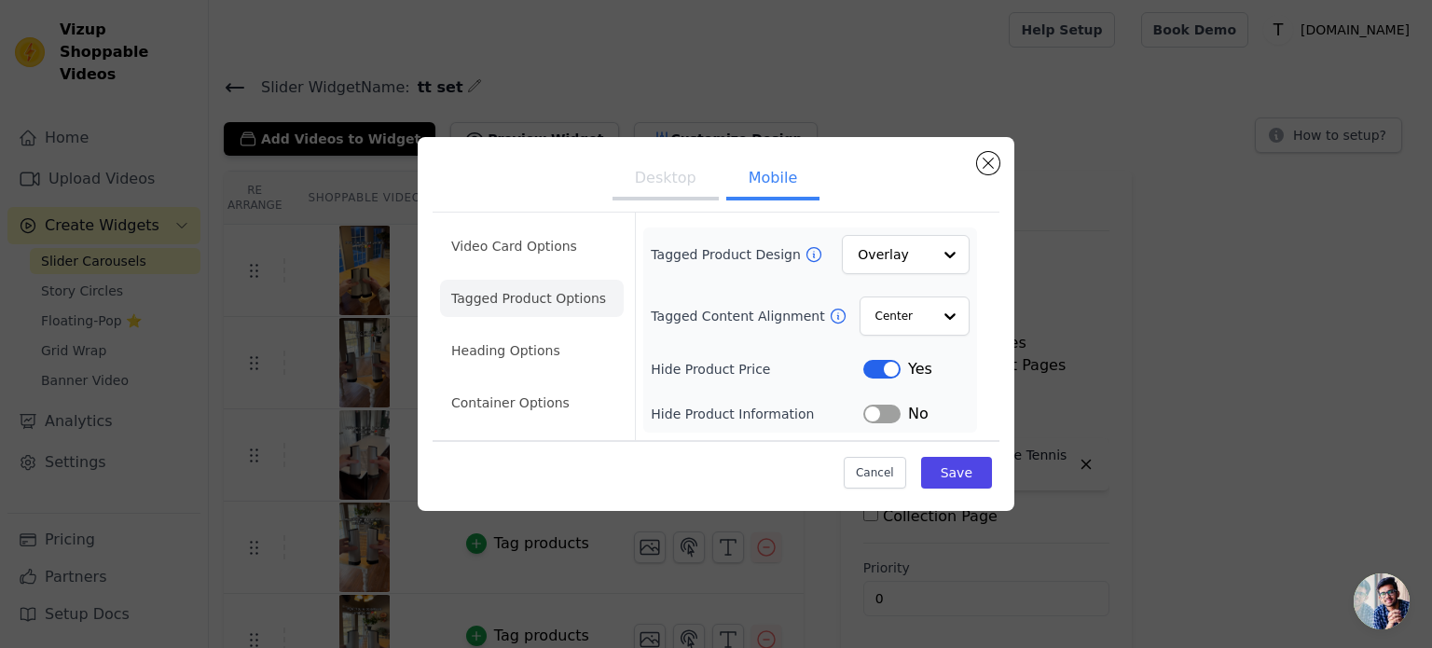
click at [889, 416] on button "Label" at bounding box center [881, 414] width 37 height 19
click at [525, 256] on li "Video Card Options" at bounding box center [532, 245] width 184 height 37
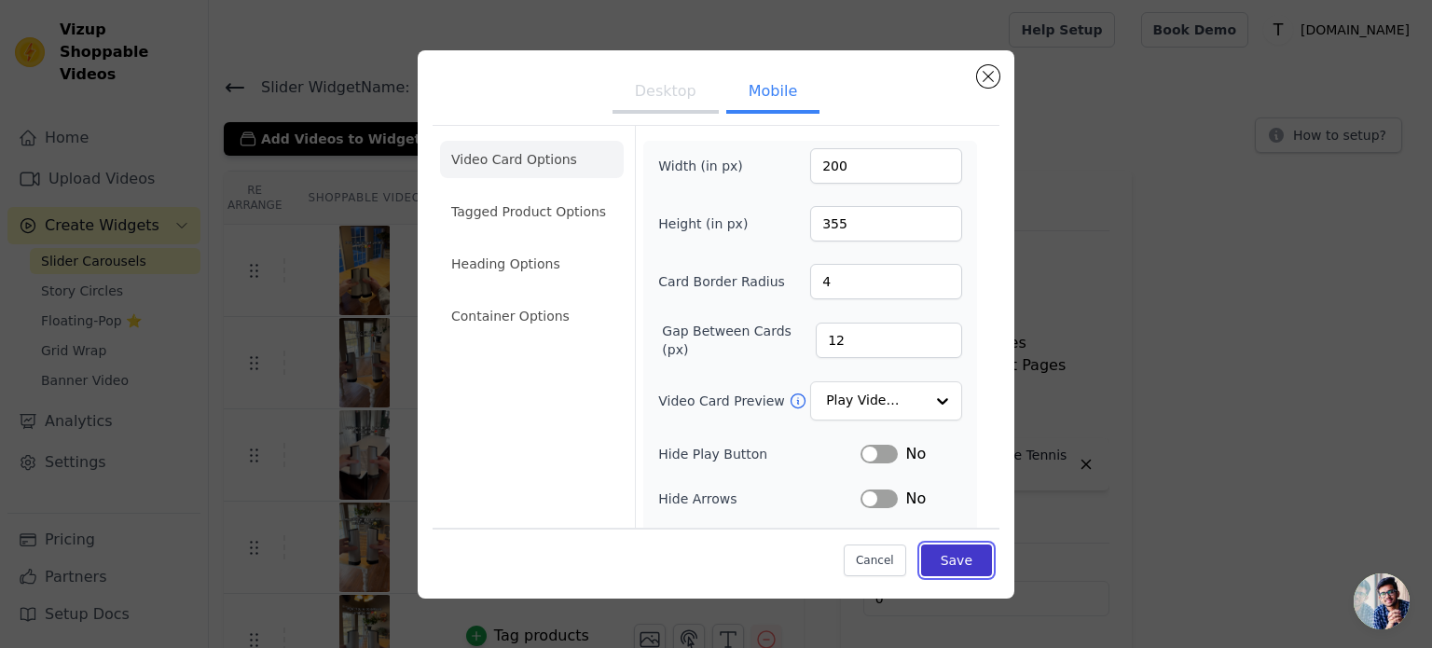
click at [970, 563] on button "Save" at bounding box center [956, 560] width 71 height 32
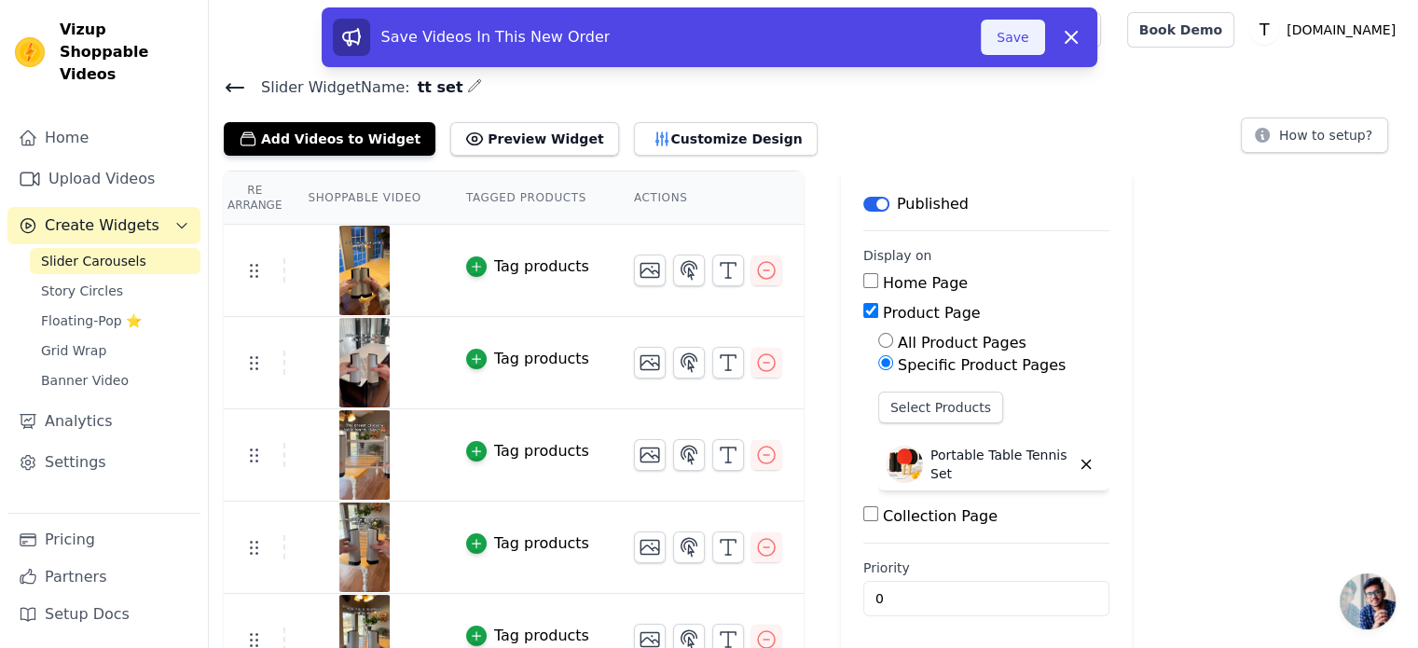
click at [1007, 36] on button "Save" at bounding box center [1012, 37] width 63 height 35
